Goal: Check status: Check status

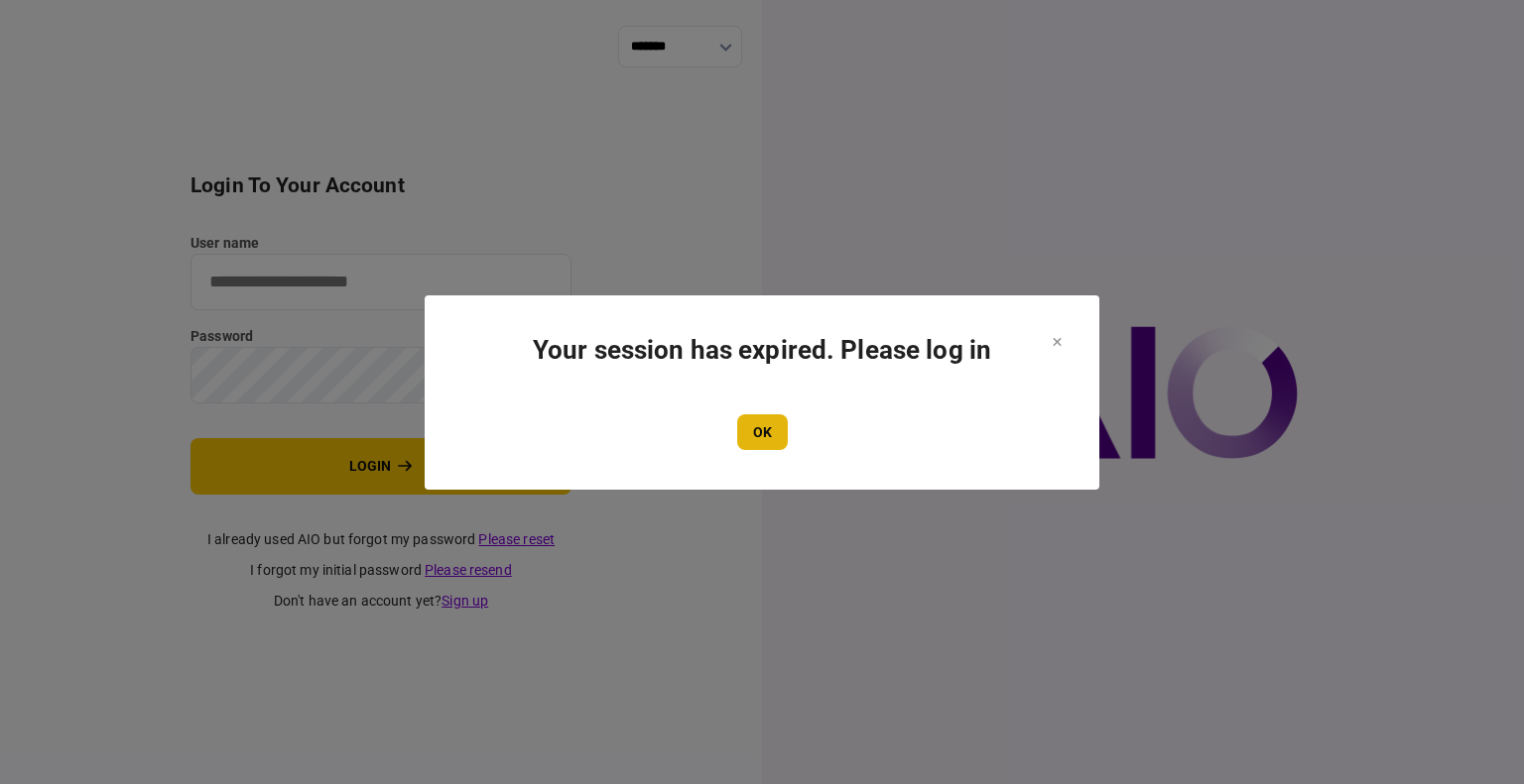
type input "****"
click at [772, 434] on button "OK" at bounding box center [762, 433] width 51 height 36
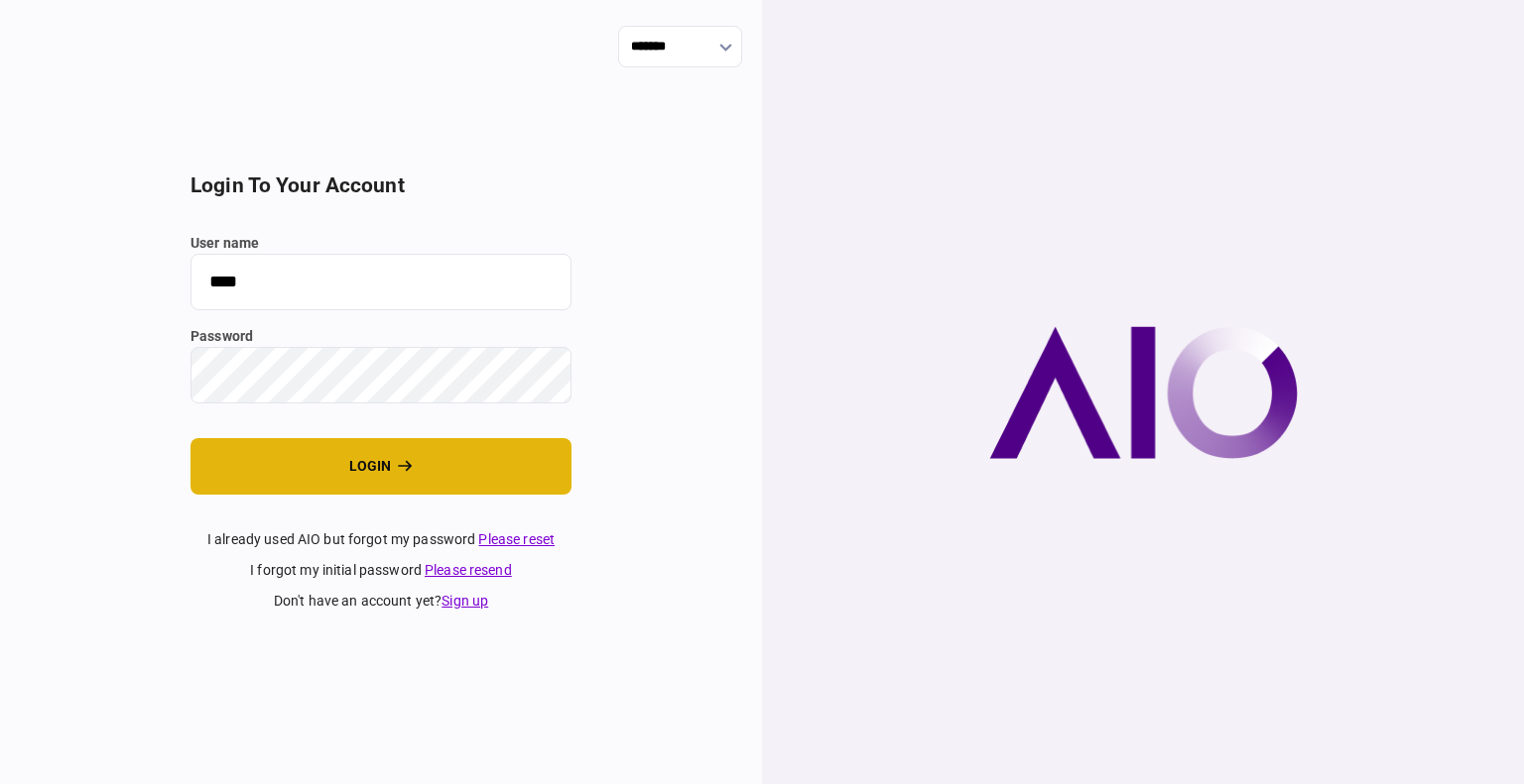
click at [331, 457] on button "login" at bounding box center [381, 466] width 381 height 57
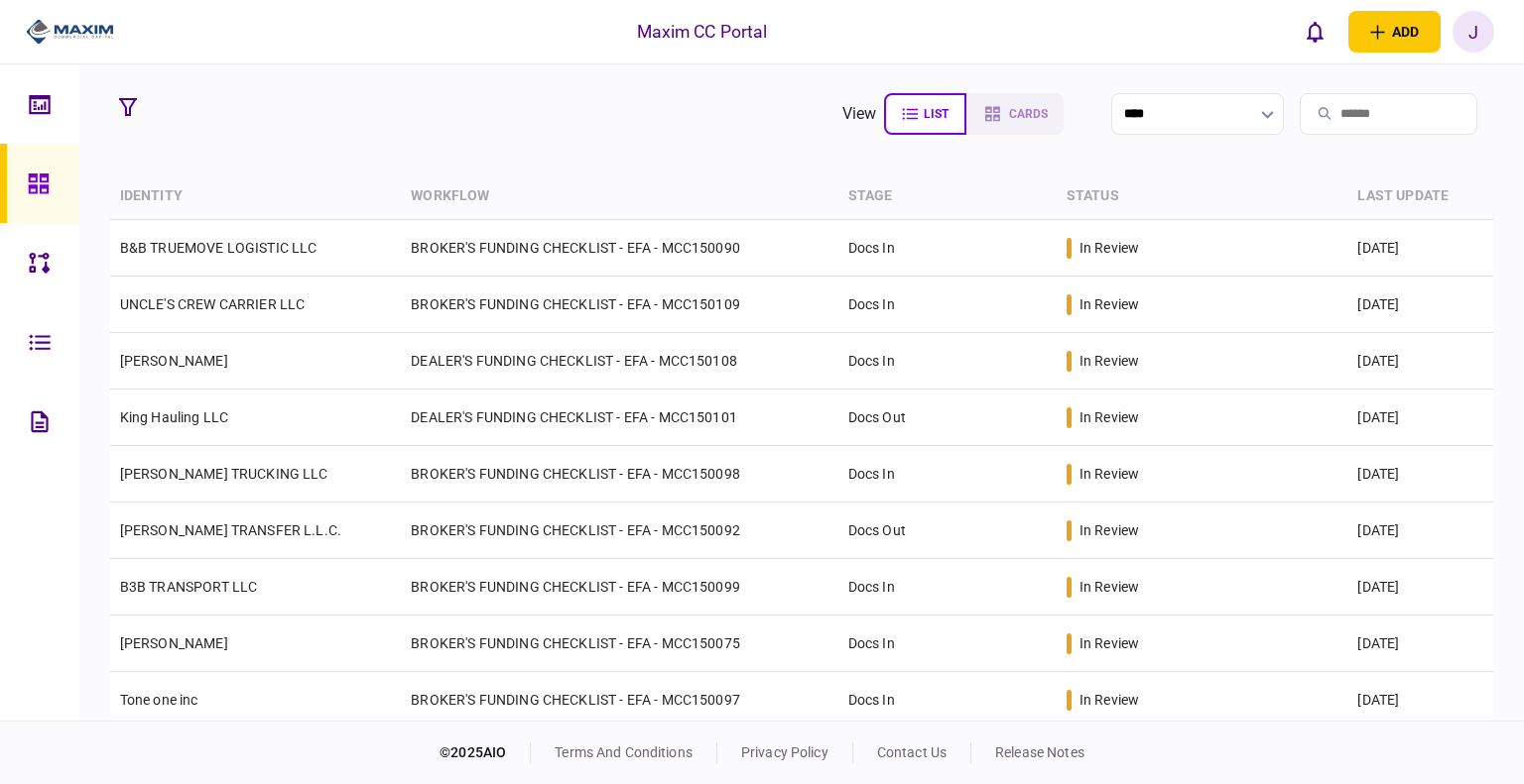
click at [540, 131] on section "view list cards ****" at bounding box center [802, 114] width 1384 height 50
click at [35, 187] on icon at bounding box center [38, 184] width 20 height 20
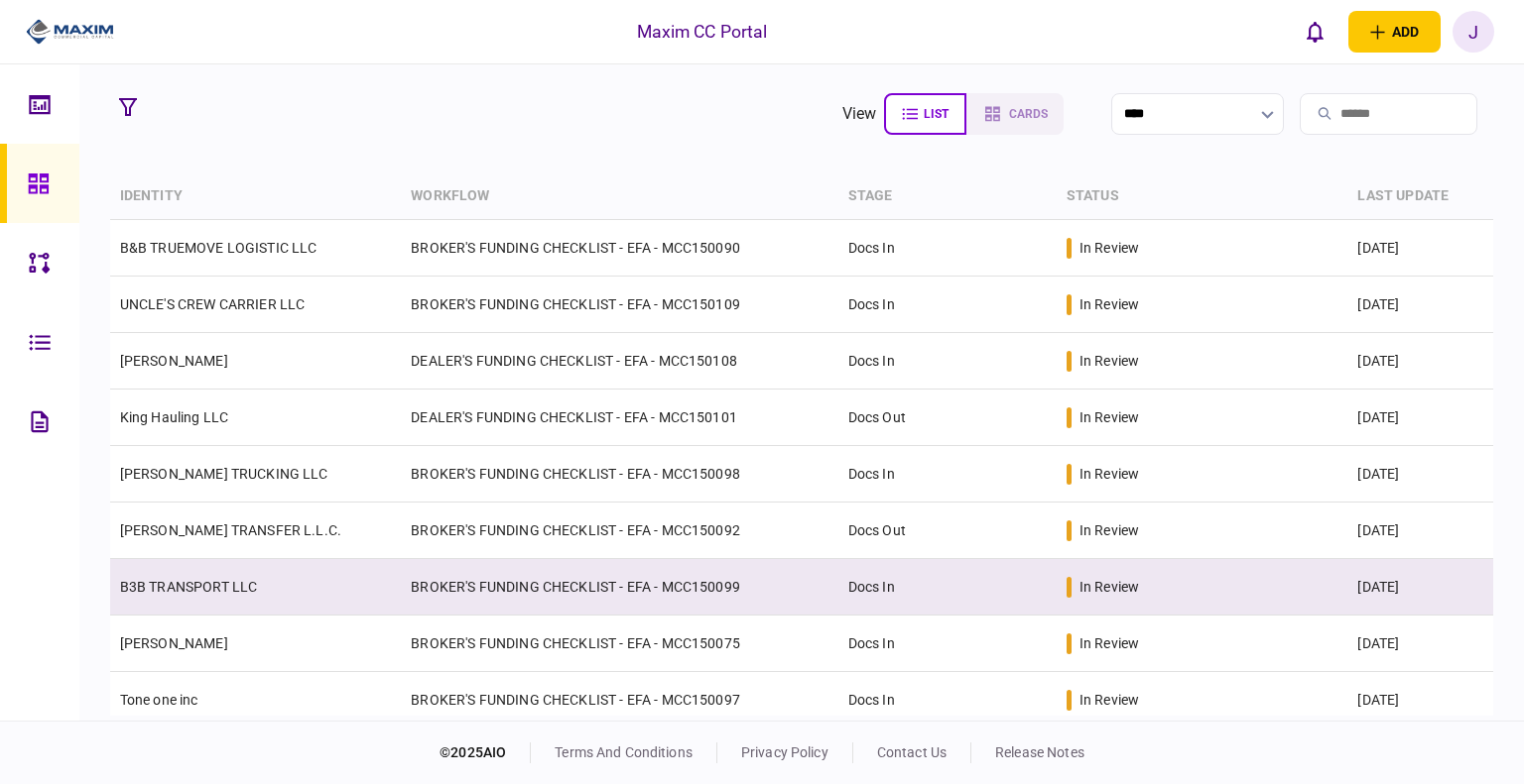
scroll to position [99, 0]
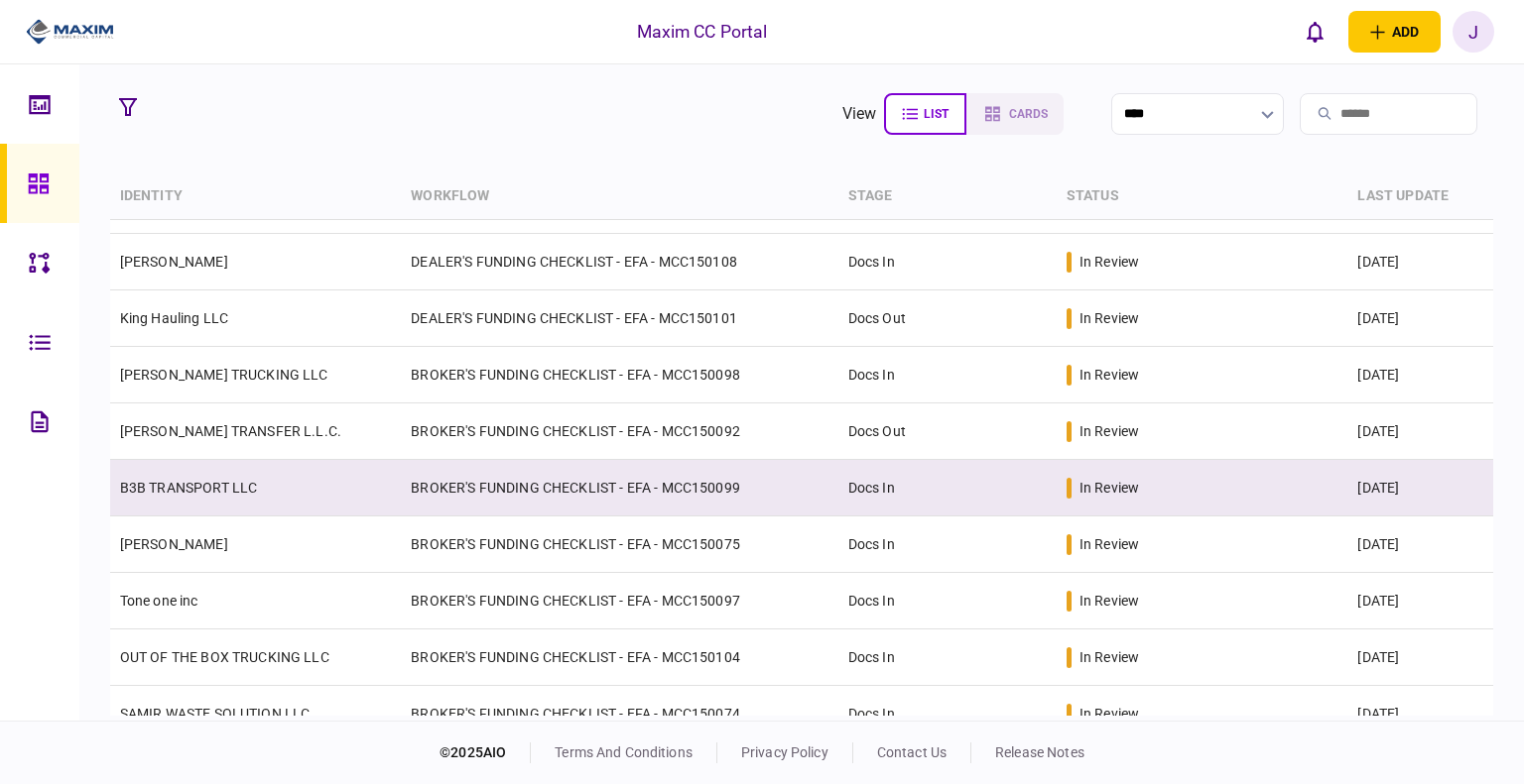
click at [208, 482] on link "B3B TRANSPORT LLC" at bounding box center [189, 488] width 138 height 16
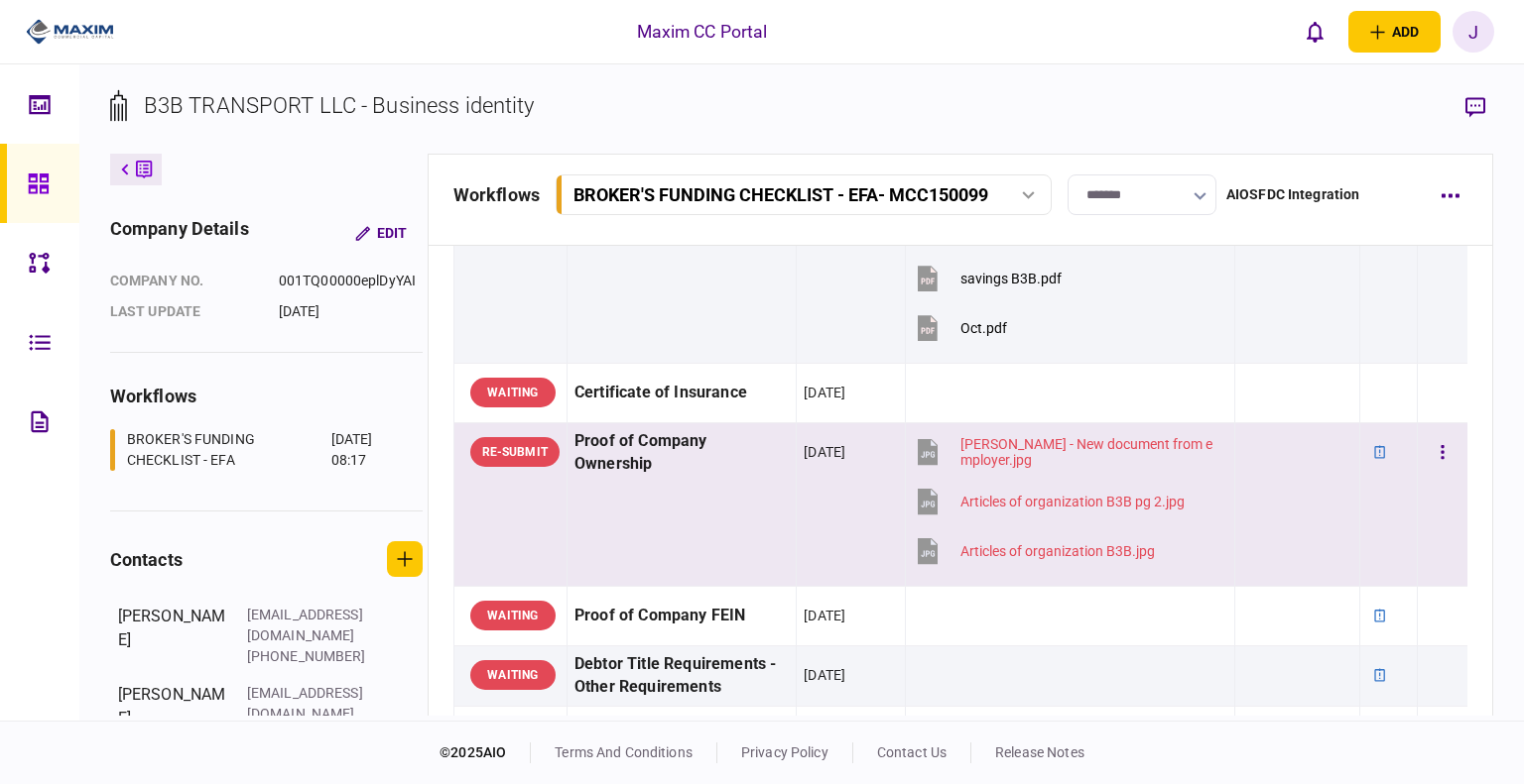
scroll to position [496, 0]
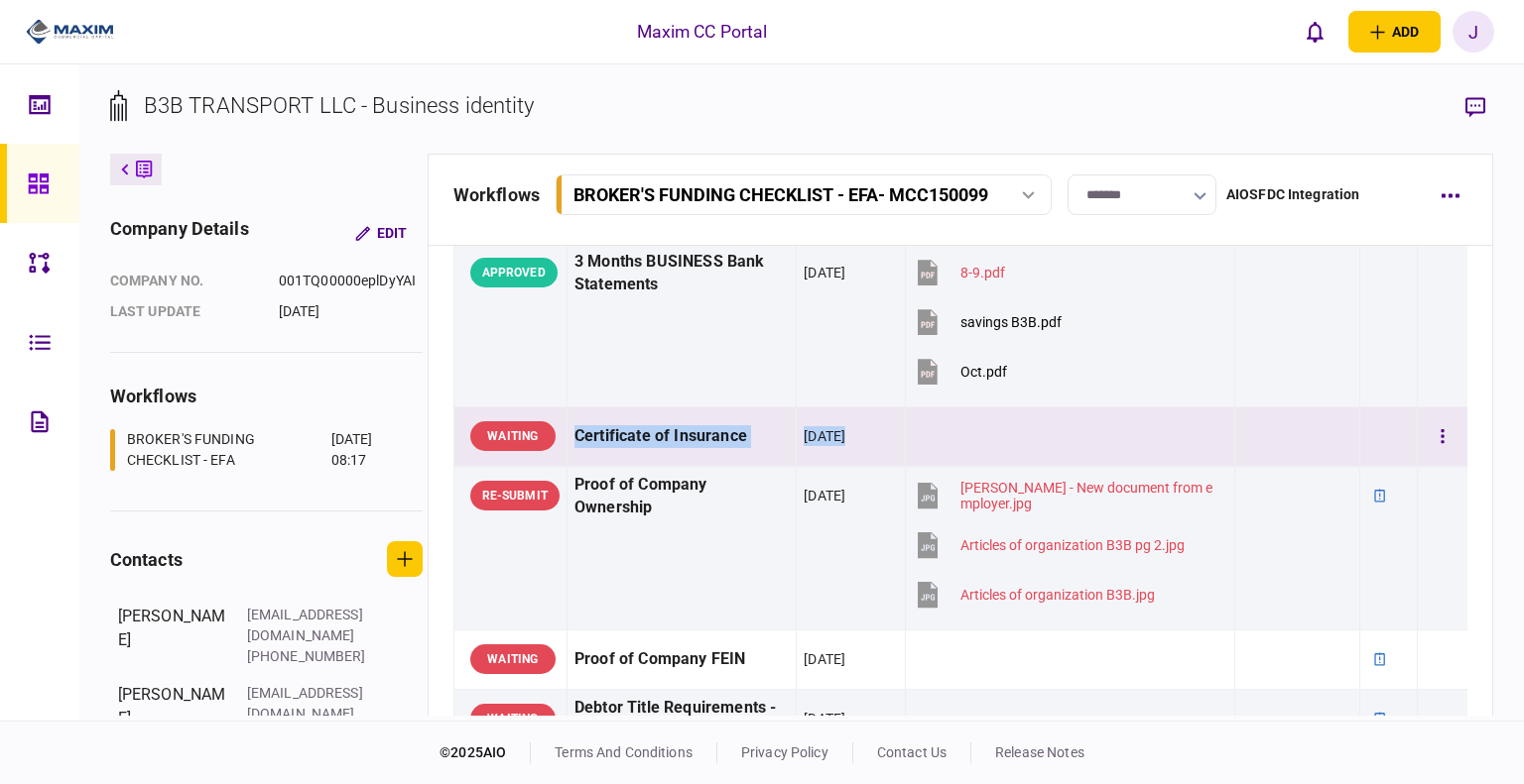
drag, startPoint x: 921, startPoint y: 444, endPoint x: 572, endPoint y: 446, distance: 349.0
click at [572, 446] on tr "WAITING Certificate of Insurance 07 Oct 2025" at bounding box center [960, 437] width 1014 height 60
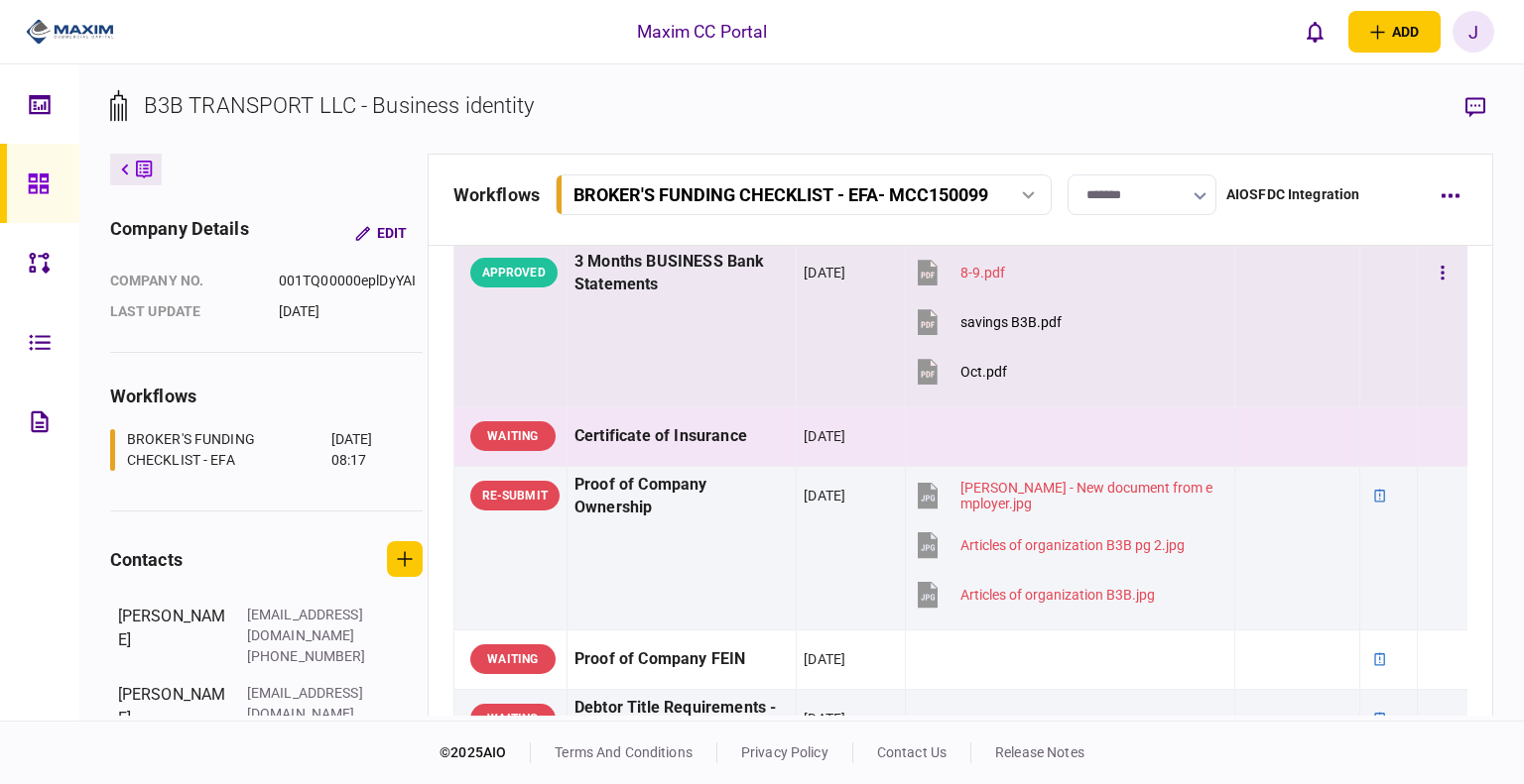
click at [615, 374] on td "3 Months BUSINESS Bank Statements" at bounding box center [681, 325] width 229 height 164
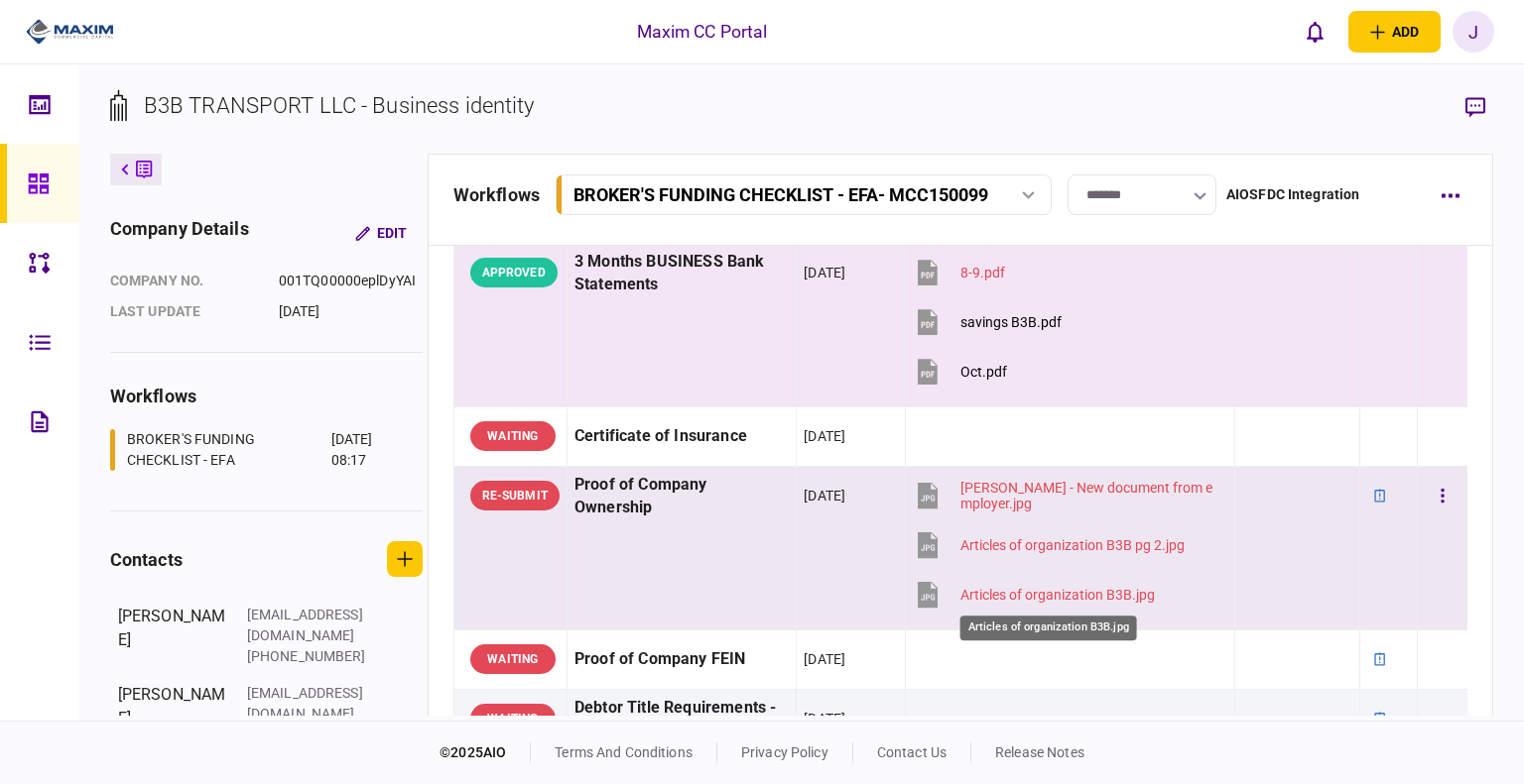
click at [1008, 594] on div "Articles of organization B3B.jpg" at bounding box center [1057, 595] width 195 height 16
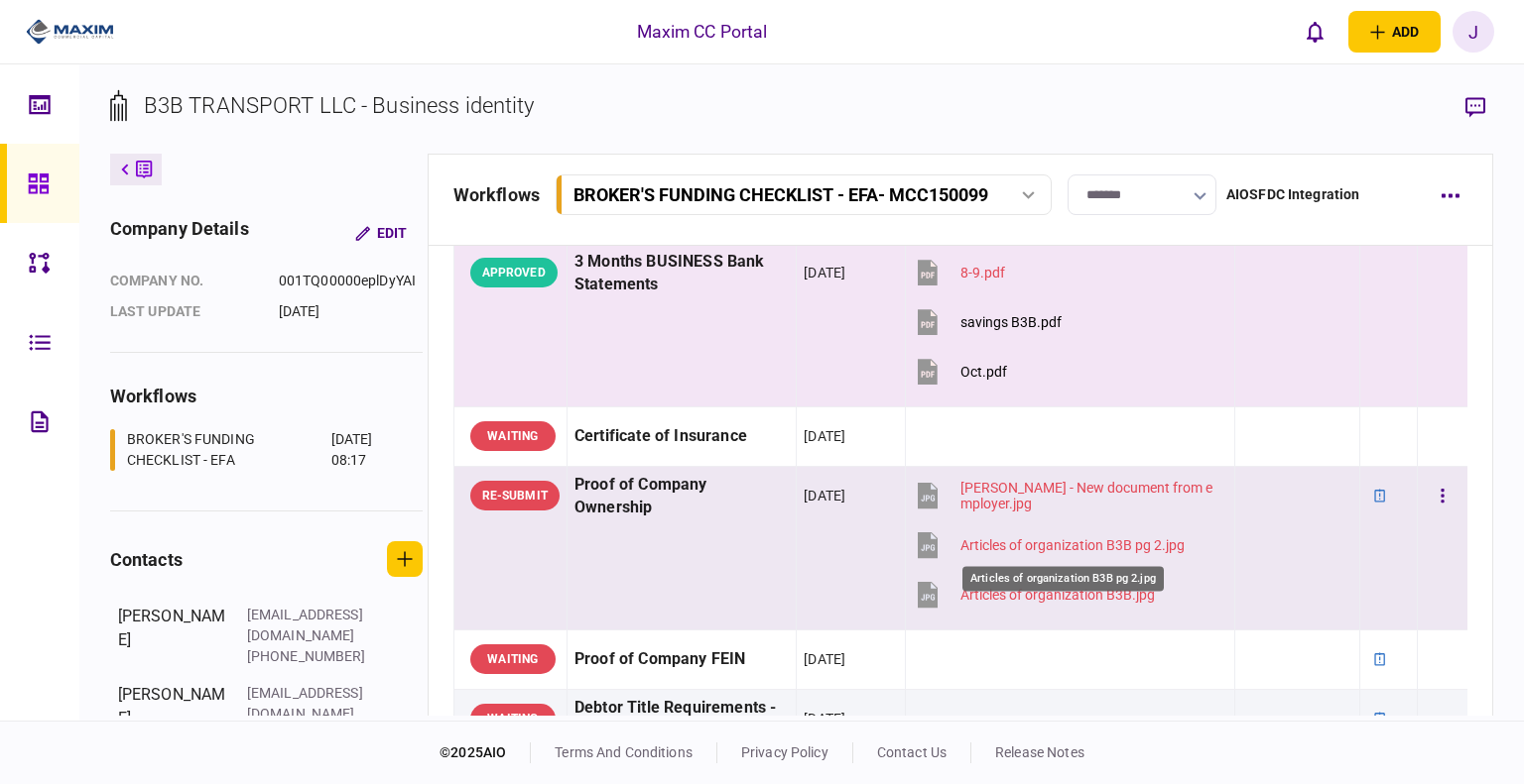
click at [988, 547] on div "Articles of organization B3B pg 2.jpg" at bounding box center [1072, 546] width 224 height 16
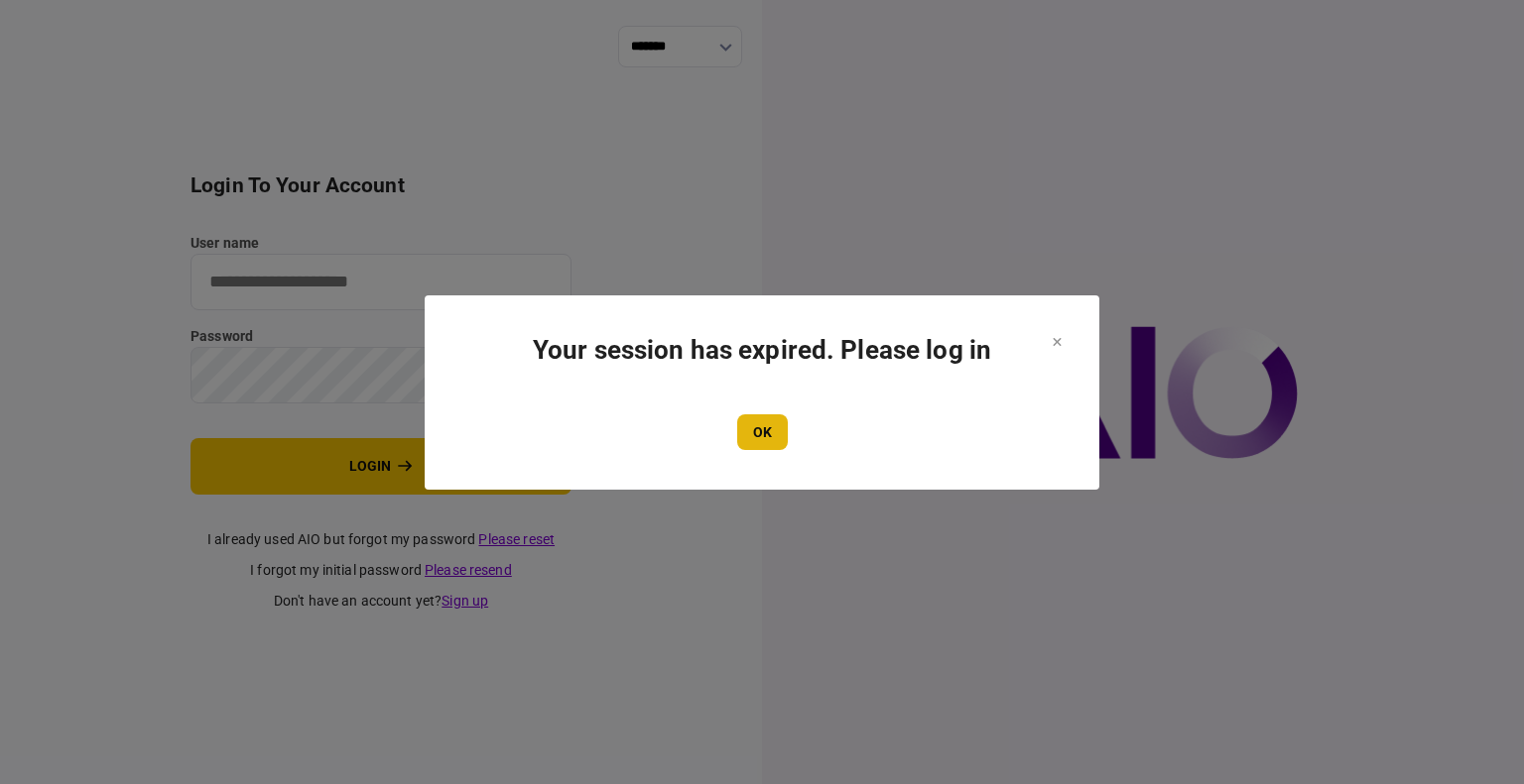
type input "****"
click at [752, 427] on button "OK" at bounding box center [762, 433] width 51 height 36
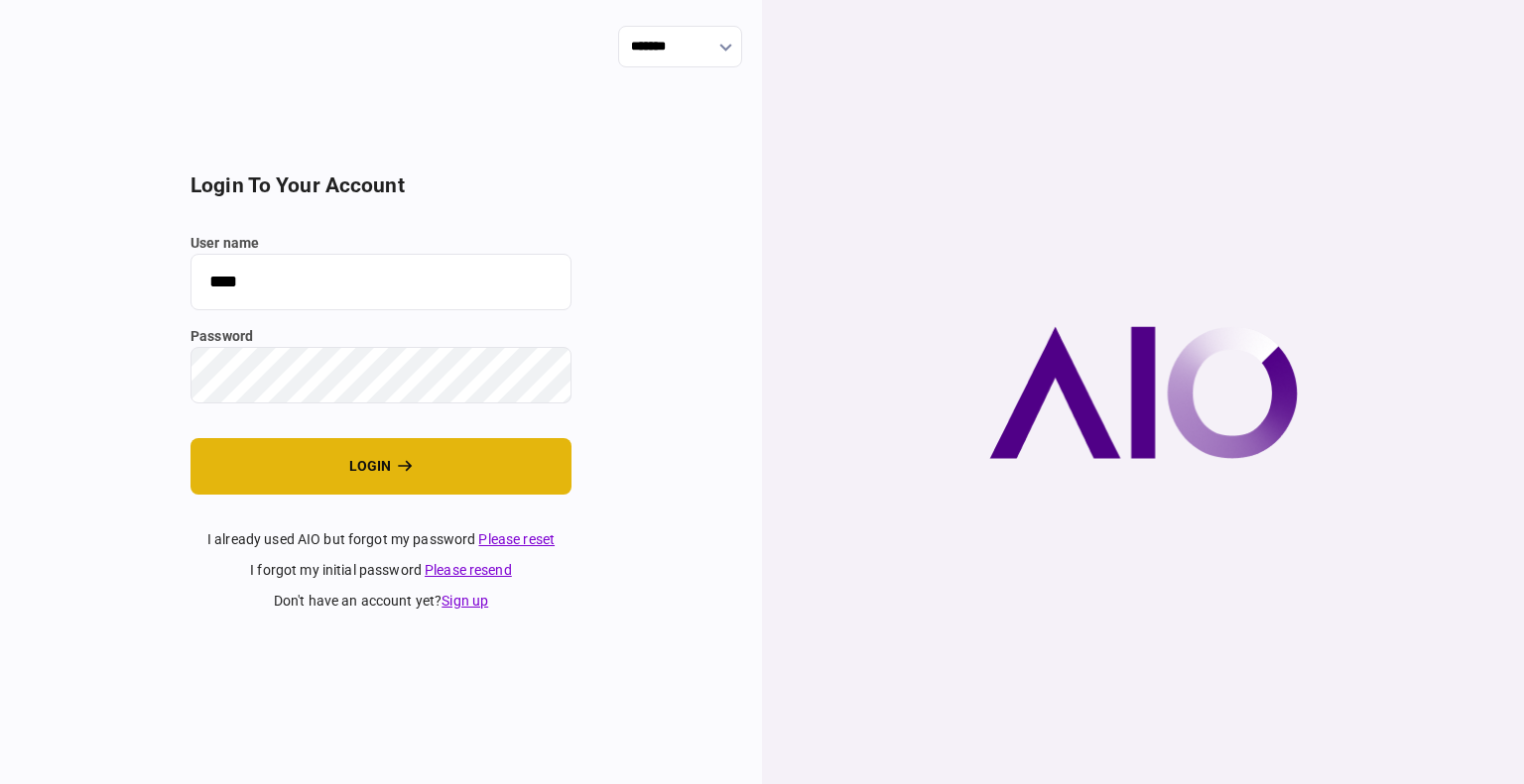
click at [326, 449] on button "login" at bounding box center [381, 466] width 381 height 57
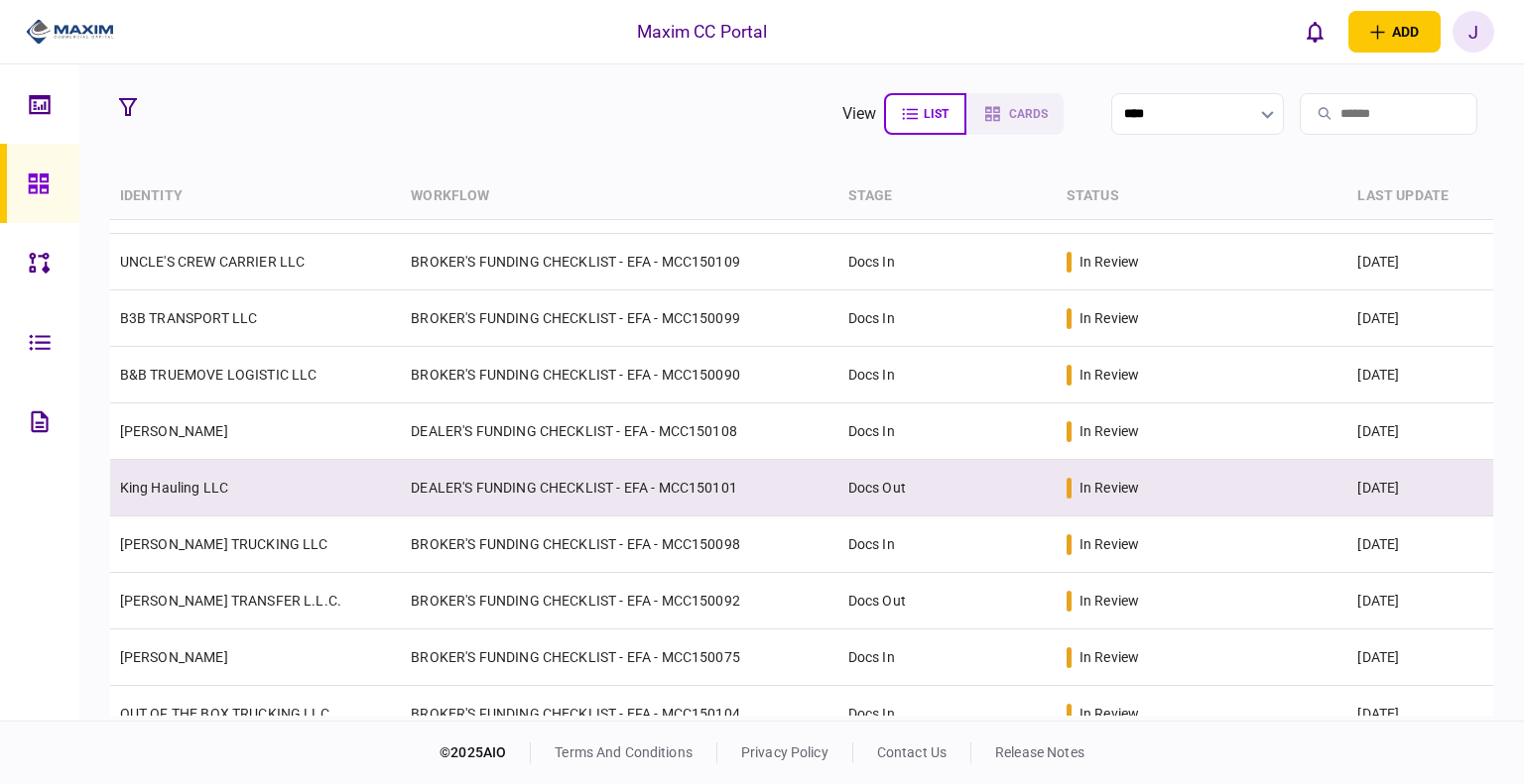
scroll to position [198, 0]
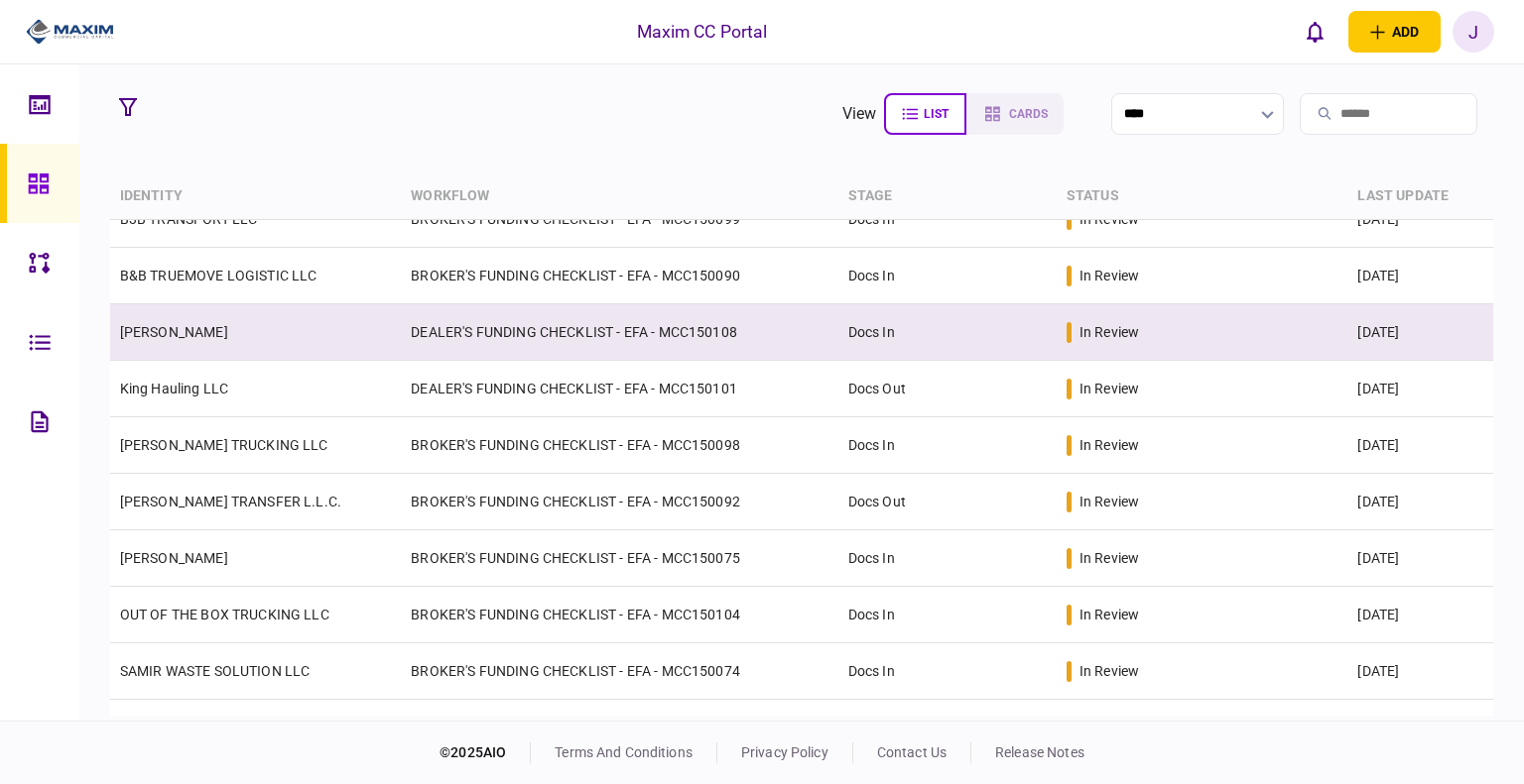
click at [188, 333] on link "[PERSON_NAME]" at bounding box center [174, 332] width 108 height 16
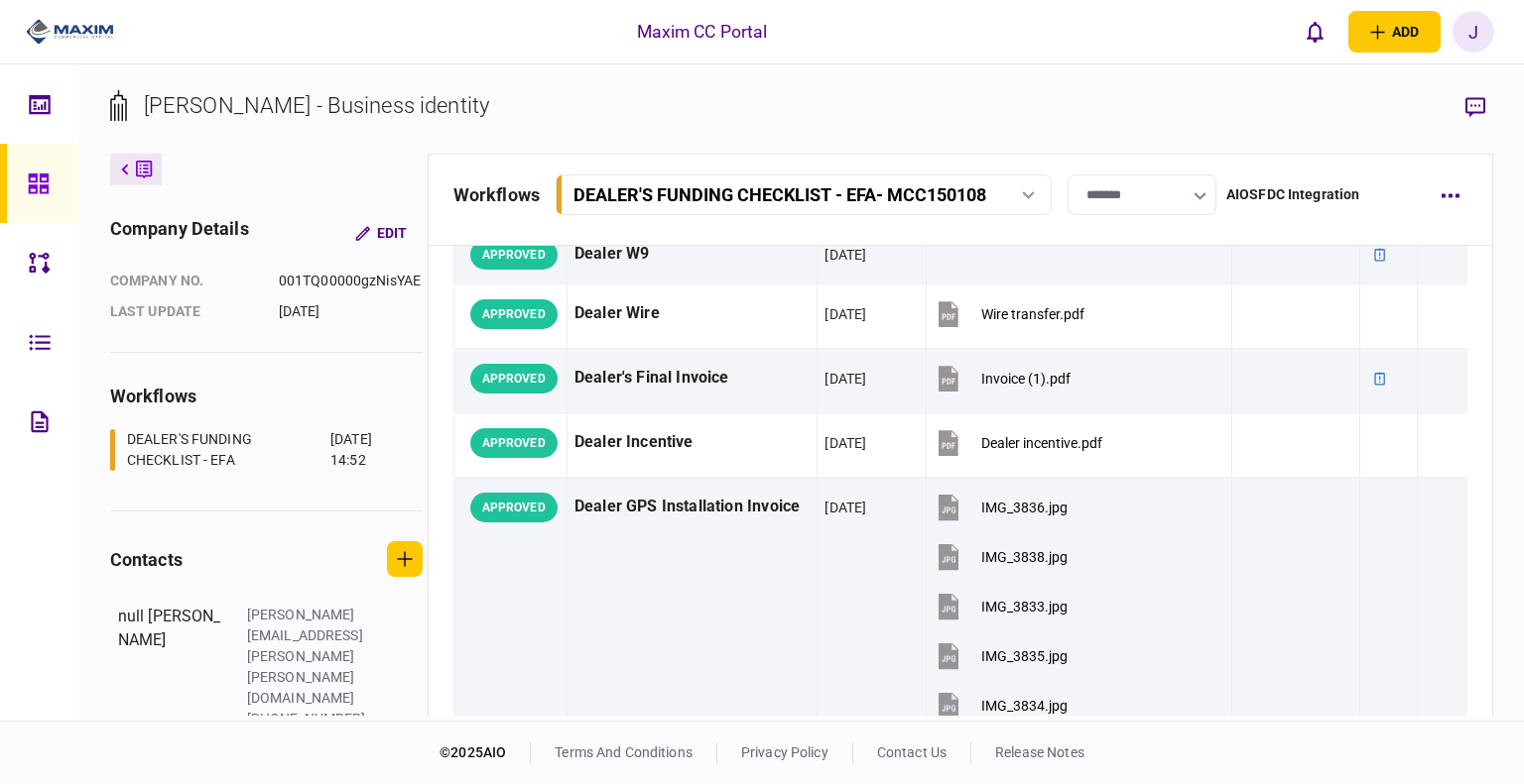
scroll to position [751, 0]
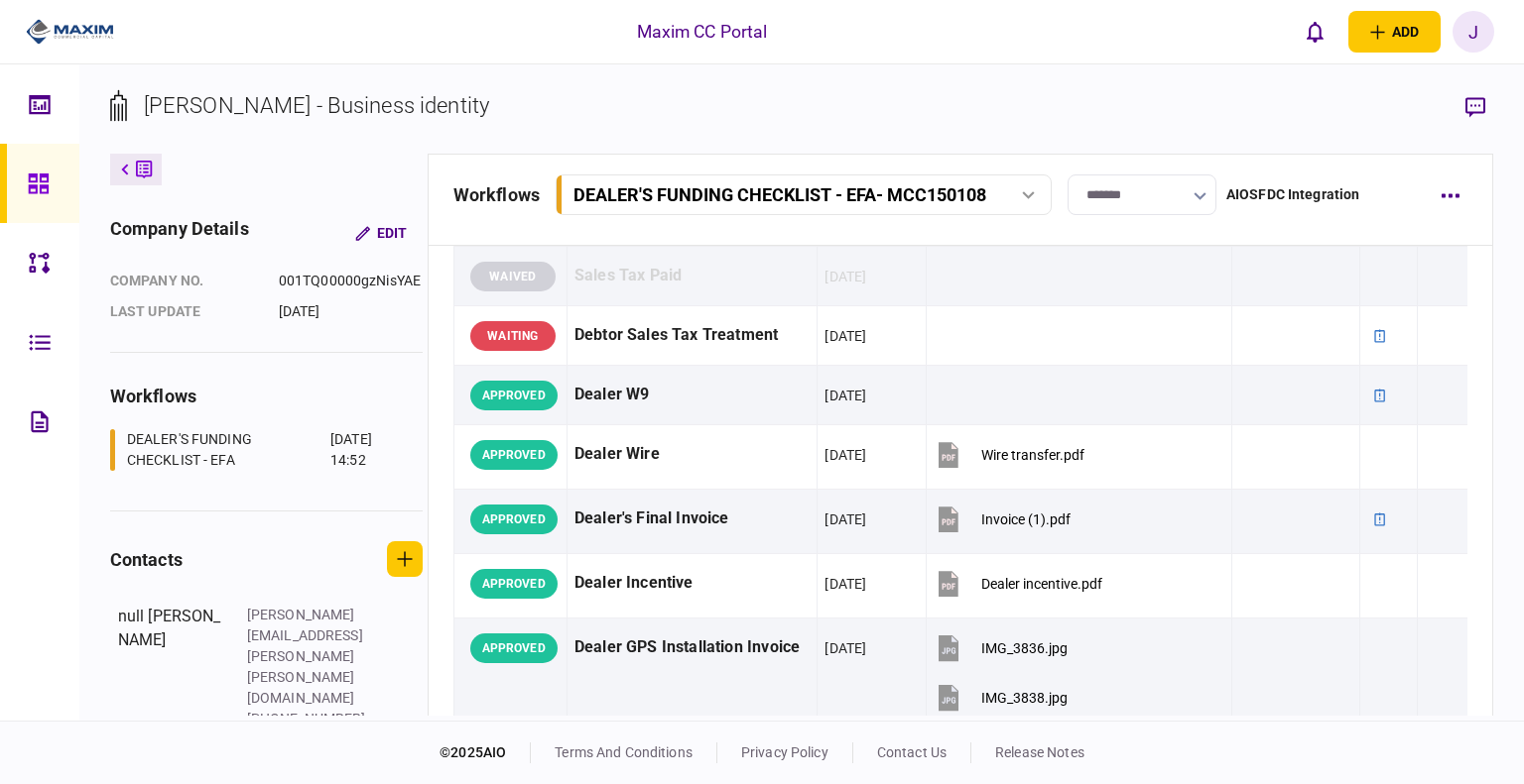
click at [44, 174] on icon at bounding box center [38, 184] width 20 height 20
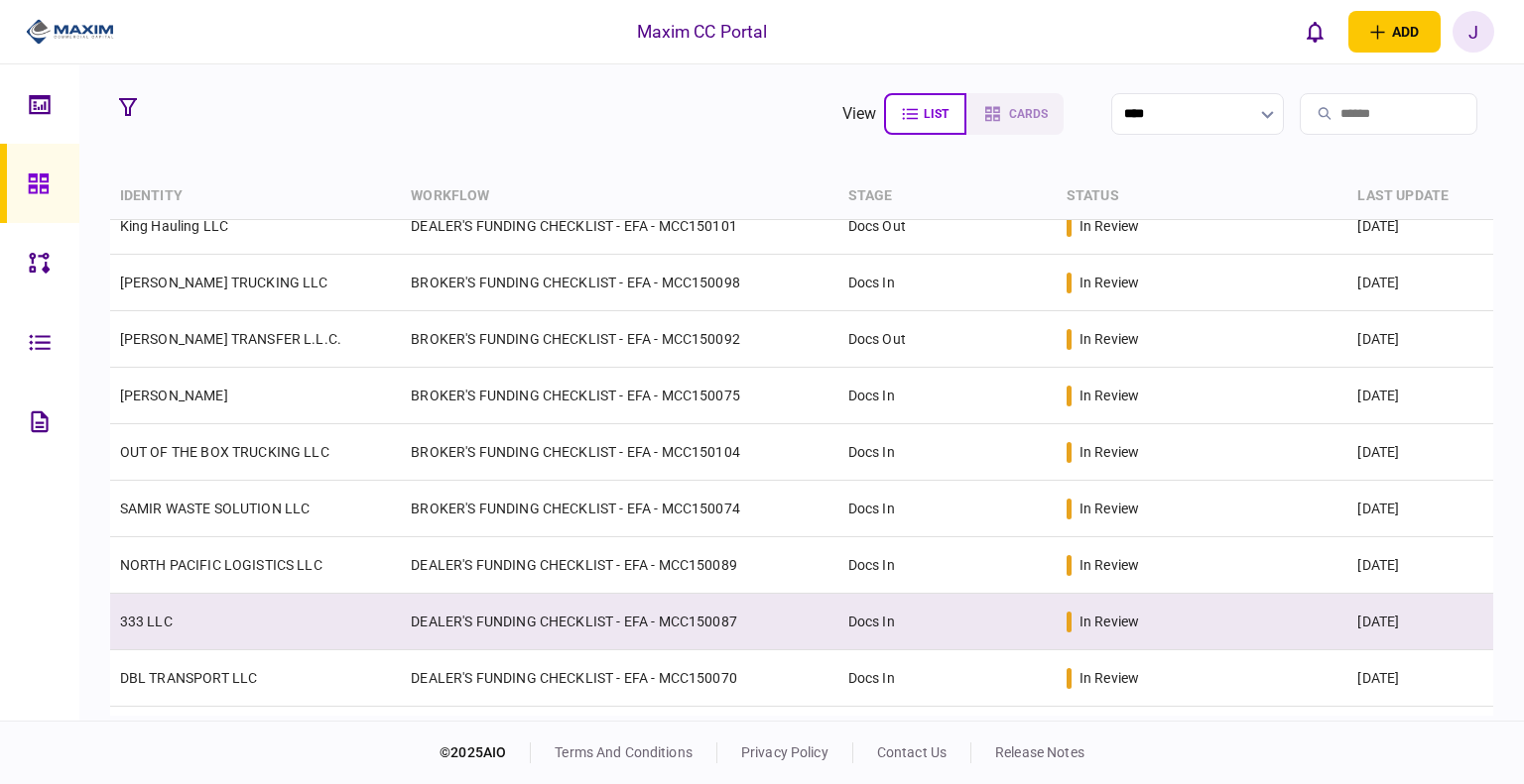
scroll to position [408, 0]
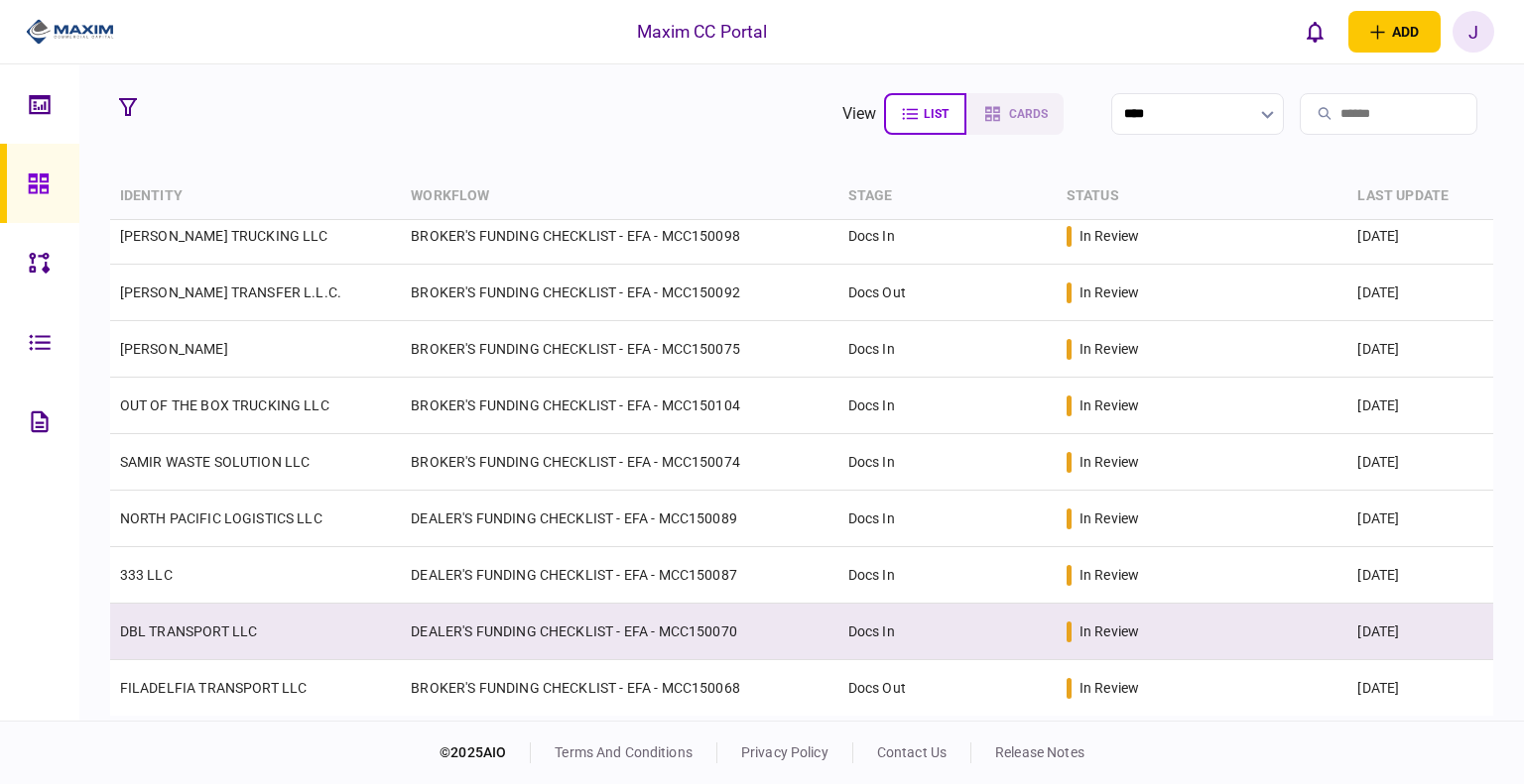
click at [171, 619] on td "DBL TRANSPORT LLC" at bounding box center [256, 632] width 292 height 57
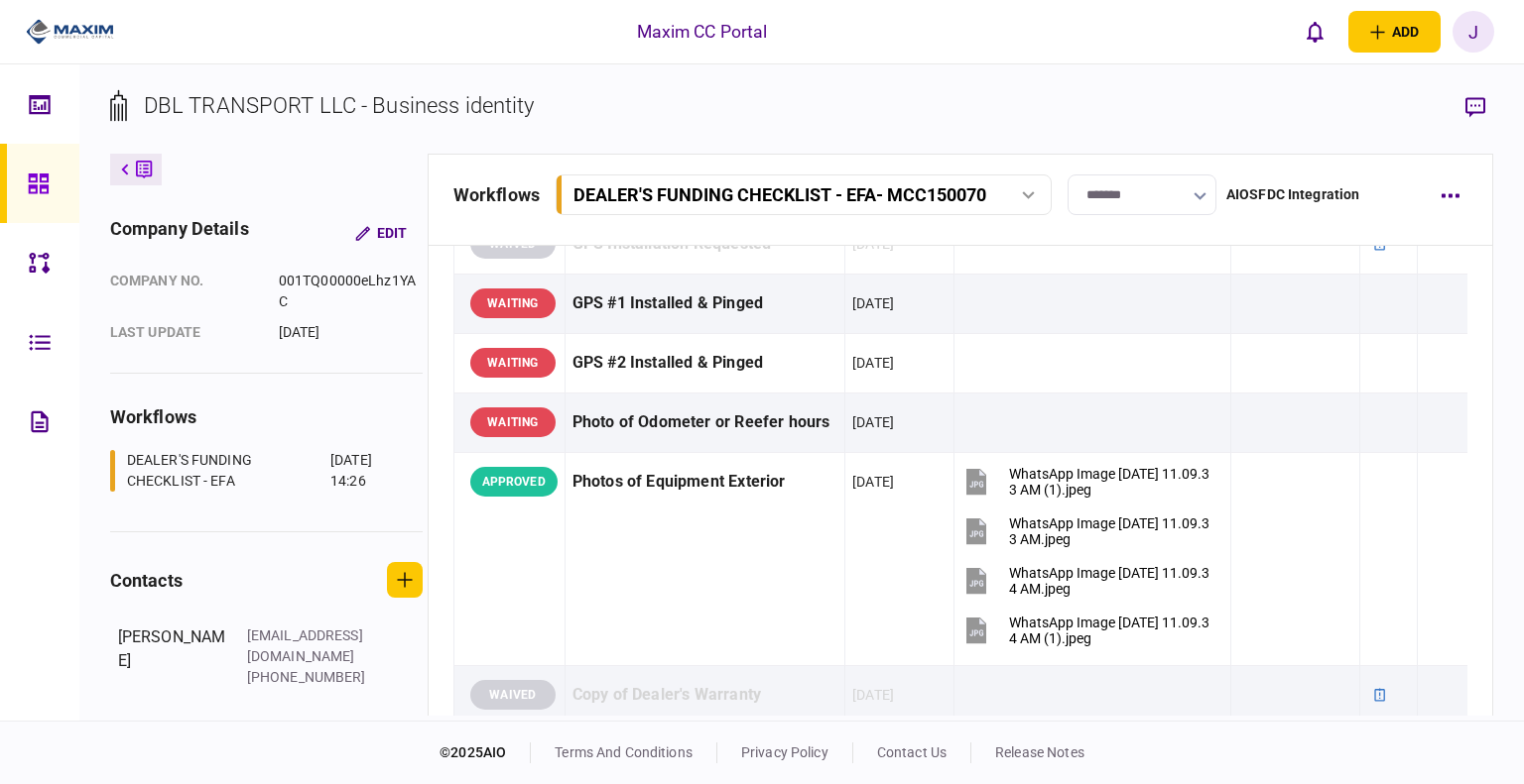
scroll to position [1885, 0]
